Goal: Find specific page/section: Find specific page/section

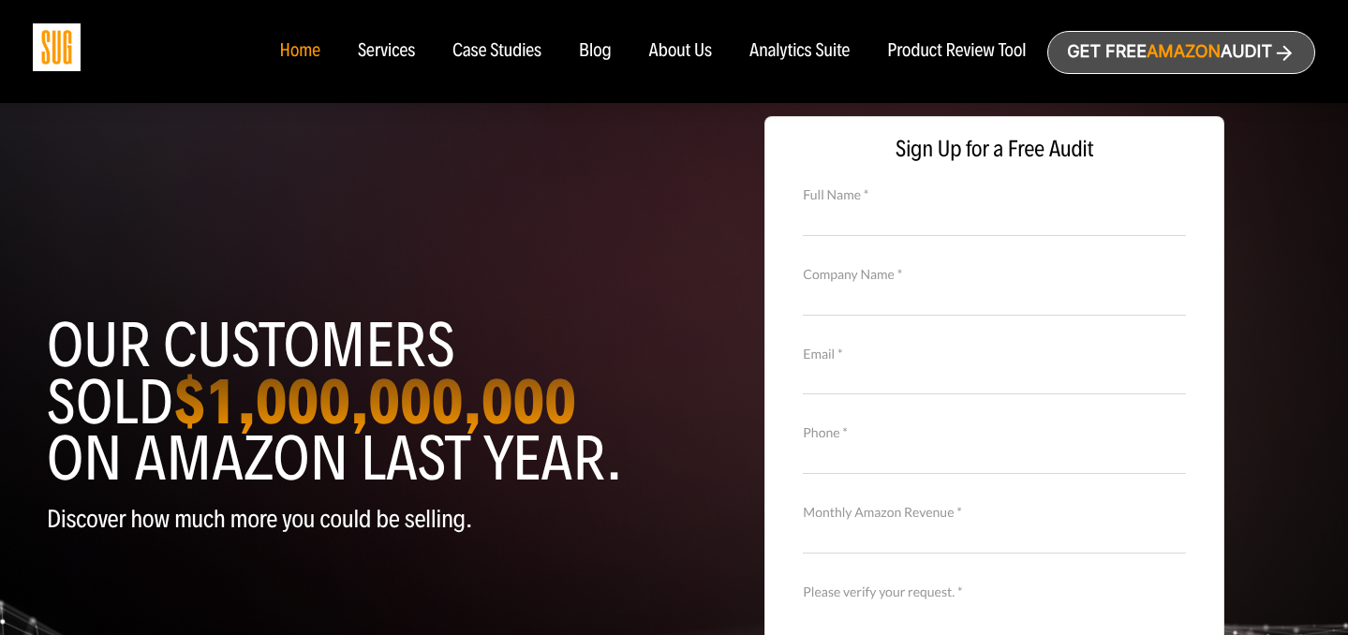
click at [684, 56] on div "About Us" at bounding box center [681, 51] width 64 height 21
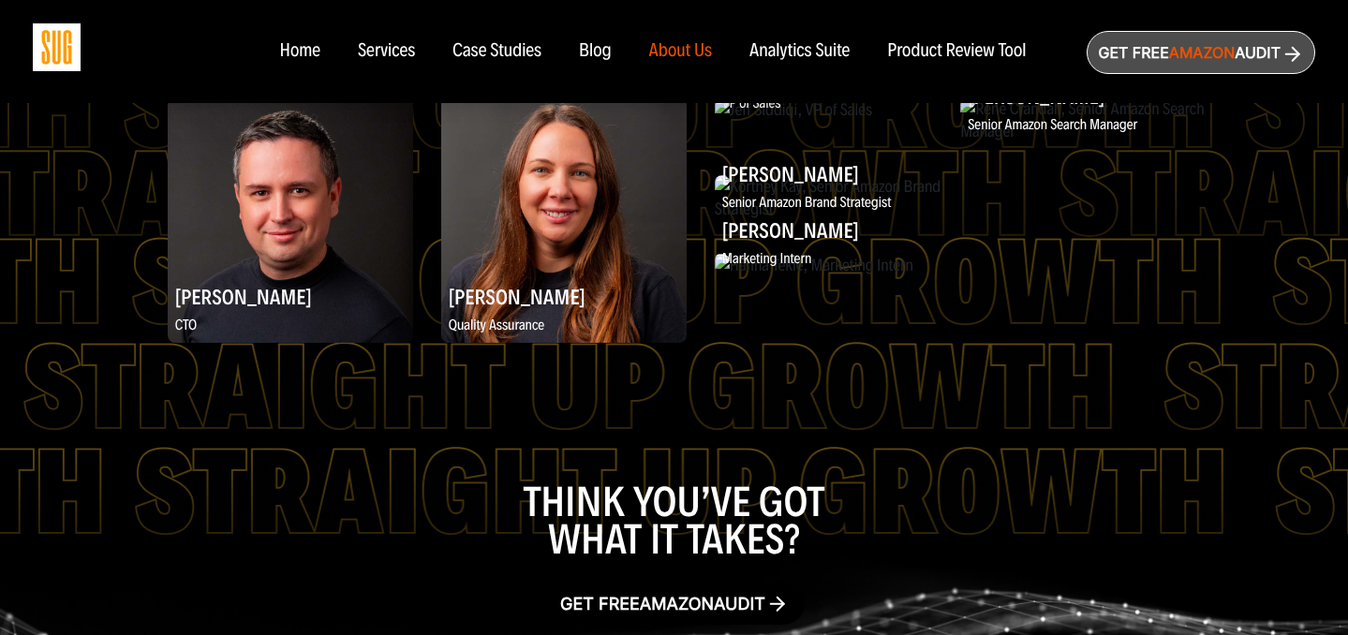
scroll to position [2612, 0]
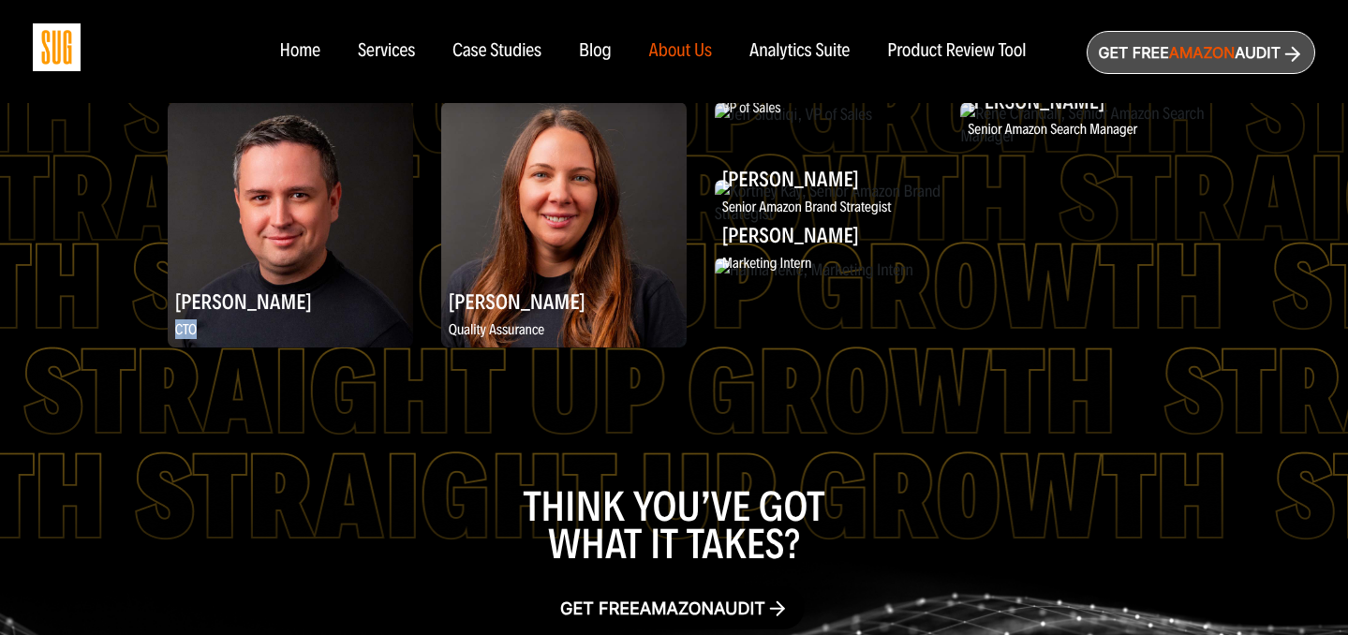
drag, startPoint x: 440, startPoint y: 250, endPoint x: 420, endPoint y: 251, distance: 20.6
click at [413, 319] on p "CTO" at bounding box center [290, 330] width 245 height 23
drag, startPoint x: 421, startPoint y: 250, endPoint x: 447, endPoint y: 249, distance: 26.2
click at [413, 319] on p "CTO" at bounding box center [290, 330] width 245 height 23
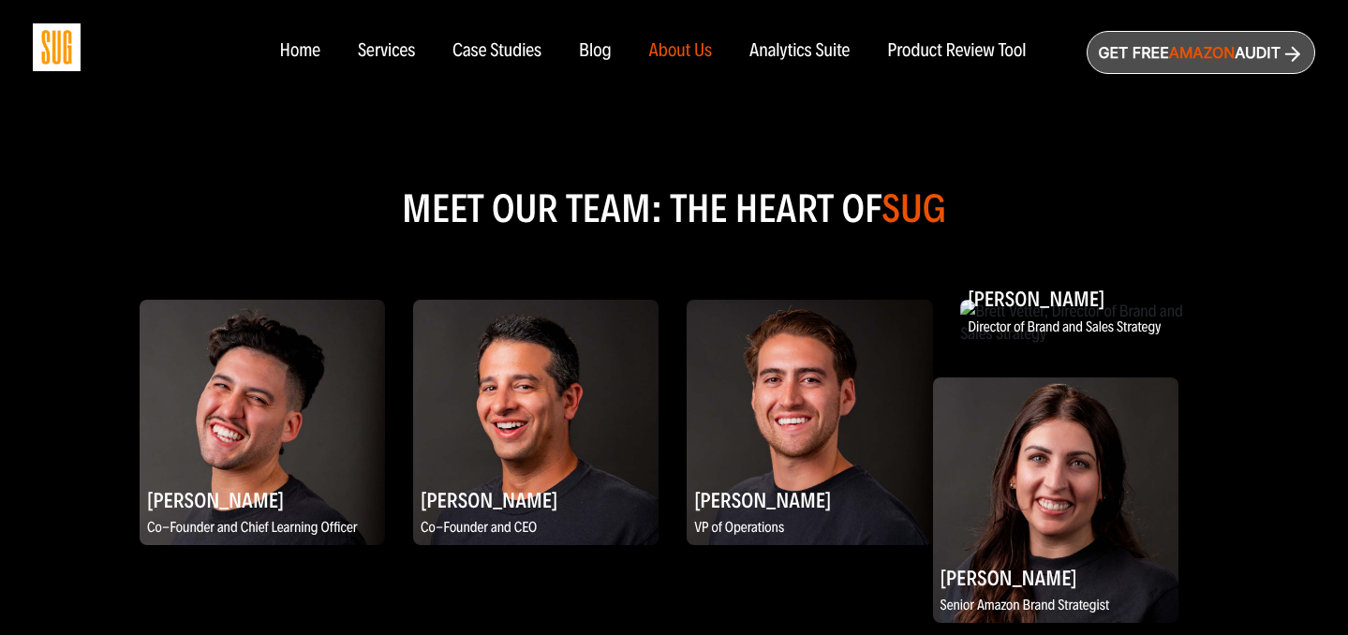
scroll to position [944, 0]
